Goal: Task Accomplishment & Management: Use online tool/utility

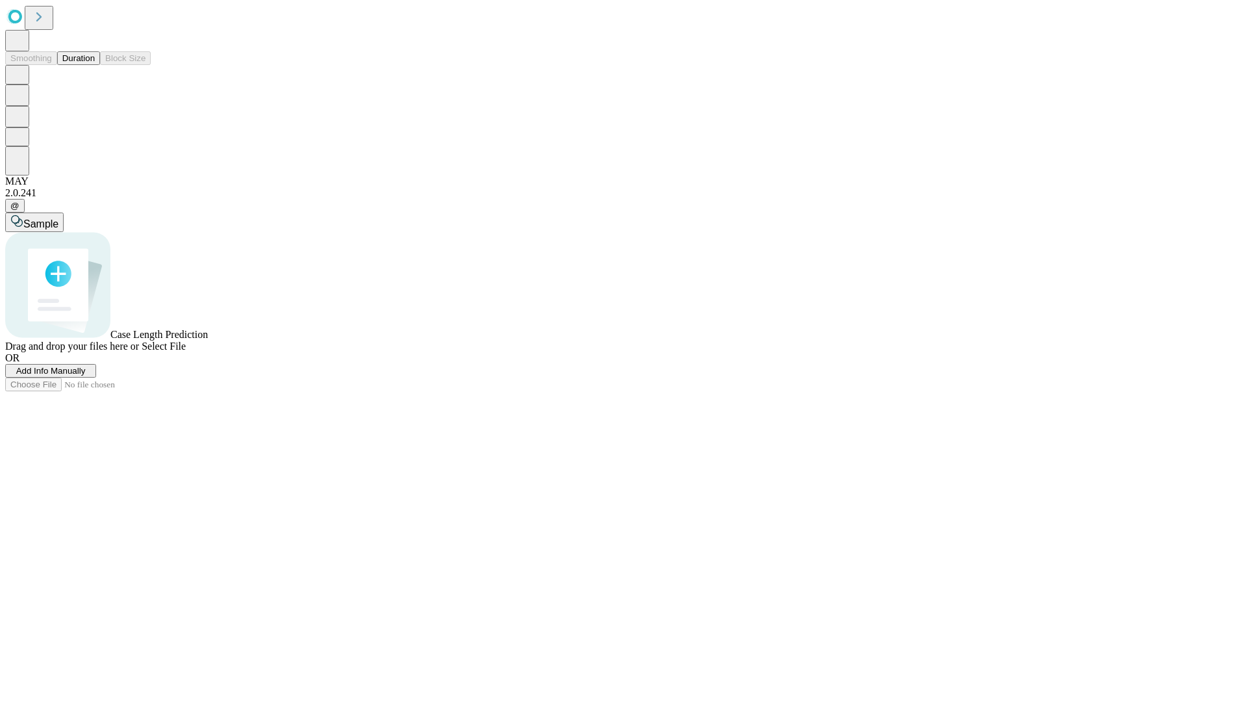
click at [95, 65] on button "Duration" at bounding box center [78, 58] width 43 height 14
click at [86, 375] on span "Add Info Manually" at bounding box center [51, 371] width 70 height 10
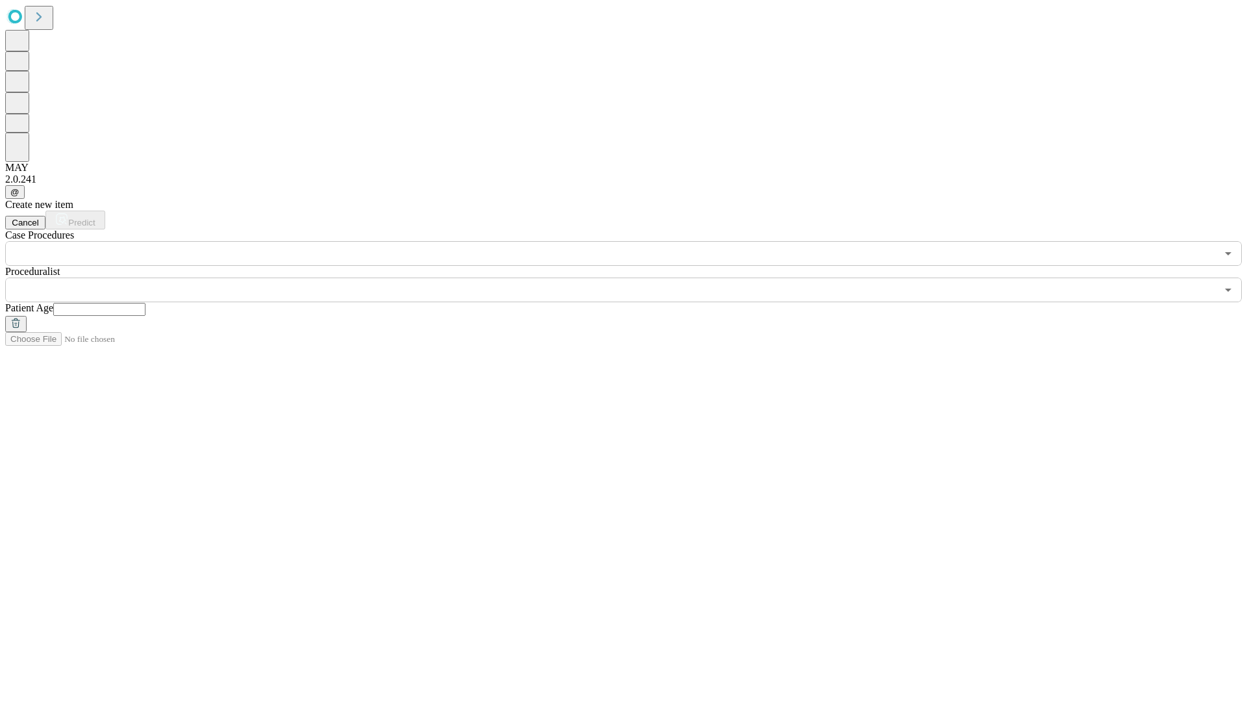
click at [146, 303] on input "text" at bounding box center [99, 309] width 92 height 13
type input "**"
